Goal: Task Accomplishment & Management: Use online tool/utility

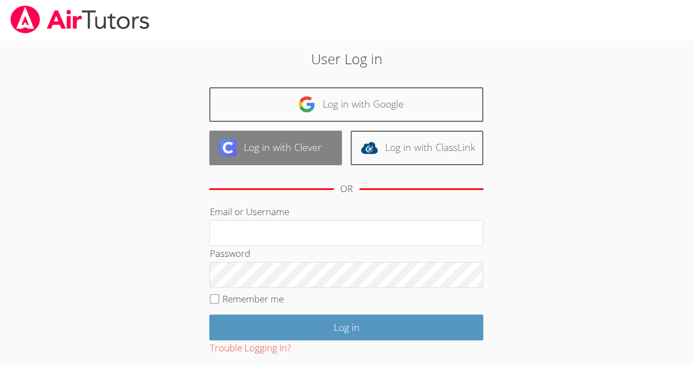
click at [281, 151] on link "Log in with Clever" at bounding box center [275, 147] width 133 height 35
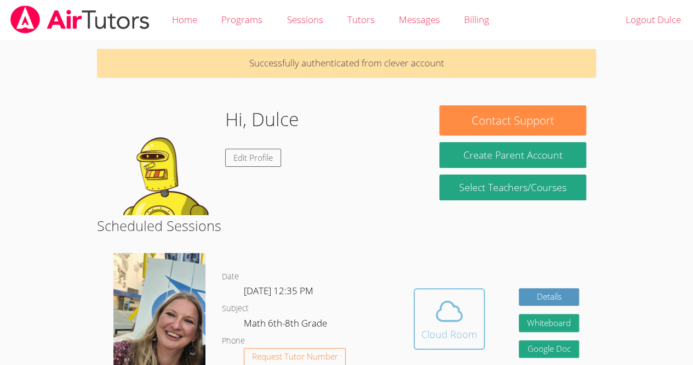
click at [457, 318] on icon at bounding box center [449, 310] width 31 height 31
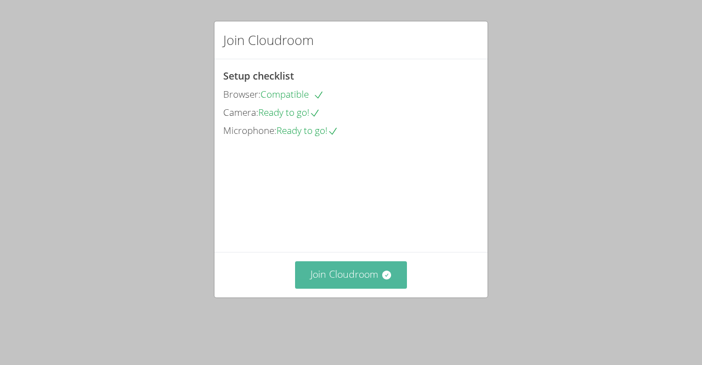
click at [334, 288] on button "Join Cloudroom" at bounding box center [351, 274] width 112 height 27
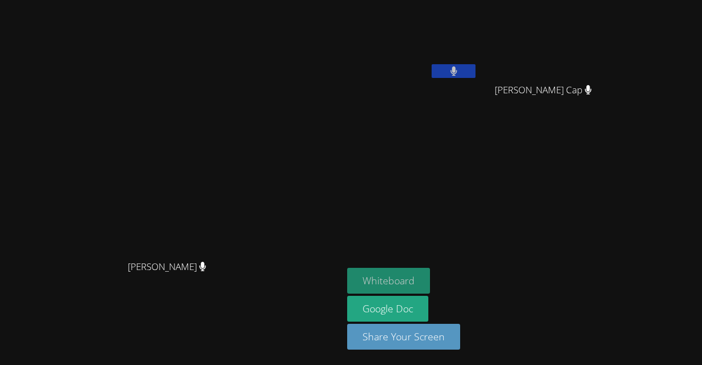
click at [430, 284] on button "Whiteboard" at bounding box center [388, 281] width 83 height 26
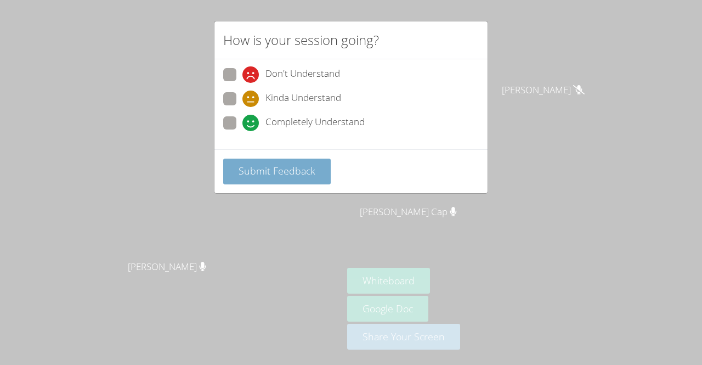
click at [278, 170] on span "Submit Feedback" at bounding box center [276, 170] width 77 height 13
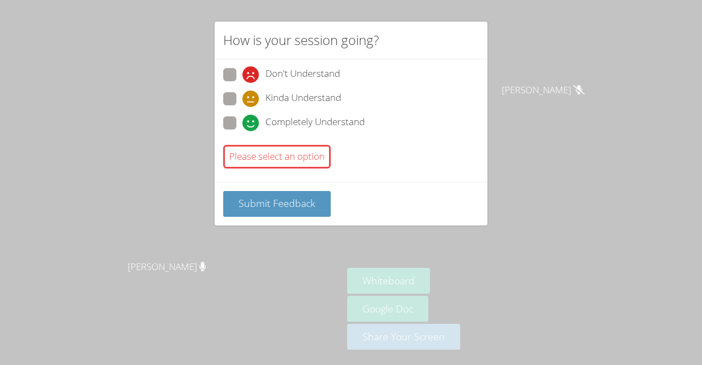
click at [242, 131] on span at bounding box center [242, 131] width 0 height 0
click at [242, 117] on input "Completely Understand" at bounding box center [246, 120] width 9 height 9
radio input "true"
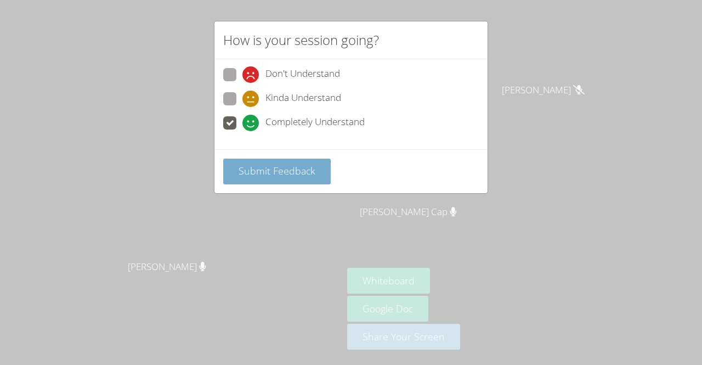
click at [274, 158] on button "Submit Feedback" at bounding box center [276, 171] width 107 height 26
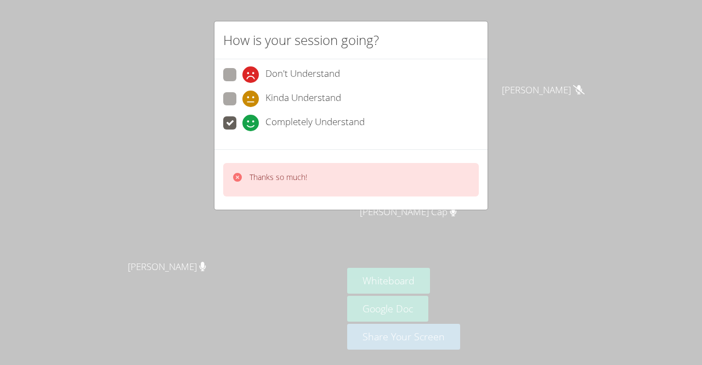
click at [550, 247] on div "How is your session going? Don't Understand Kinda Understand Completely Underst…" at bounding box center [351, 182] width 702 height 365
